Goal: Transaction & Acquisition: Book appointment/travel/reservation

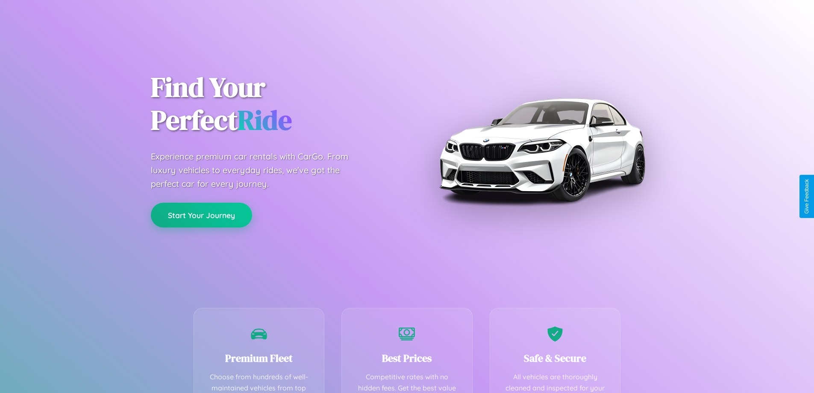
click at [201, 215] on button "Start Your Journey" at bounding box center [201, 214] width 101 height 25
click at [201, 214] on button "Start Your Journey" at bounding box center [201, 214] width 101 height 25
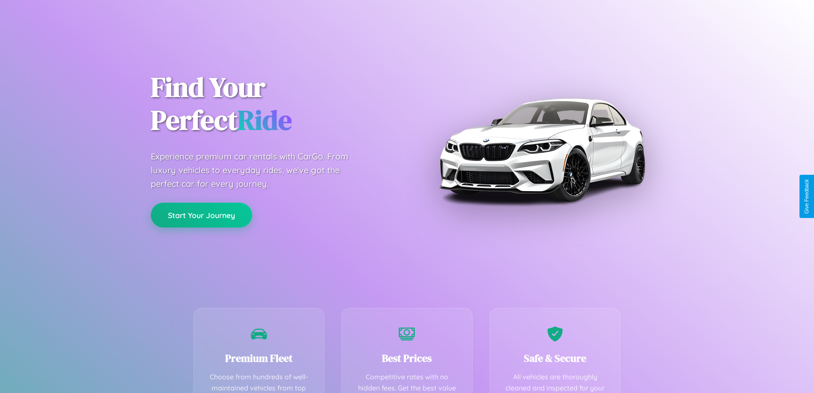
click at [201, 214] on button "Start Your Journey" at bounding box center [201, 214] width 101 height 25
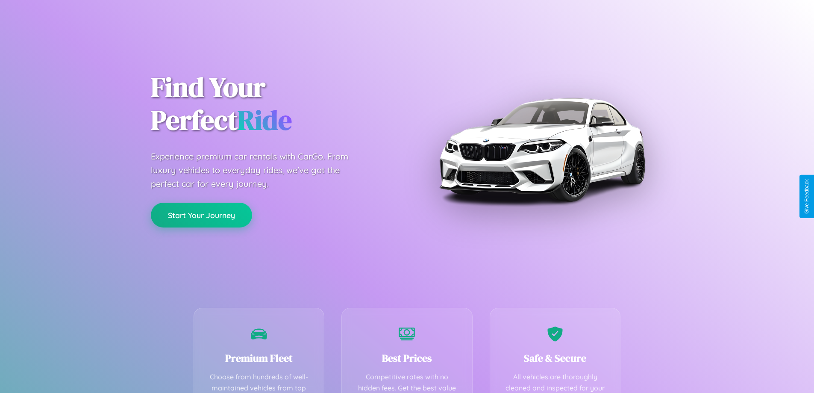
click at [201, 214] on button "Start Your Journey" at bounding box center [201, 214] width 101 height 25
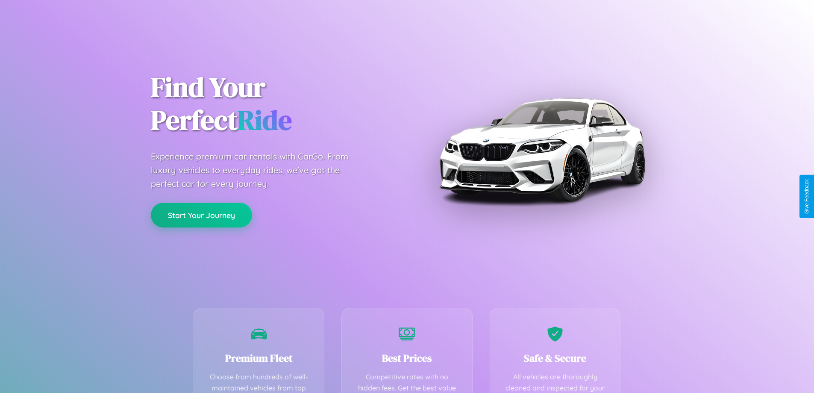
click at [201, 214] on button "Start Your Journey" at bounding box center [201, 214] width 101 height 25
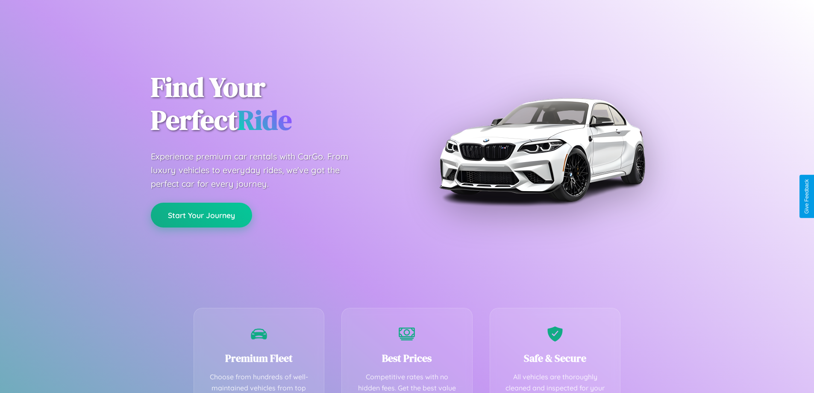
click at [201, 214] on button "Start Your Journey" at bounding box center [201, 214] width 101 height 25
